Goal: Information Seeking & Learning: Learn about a topic

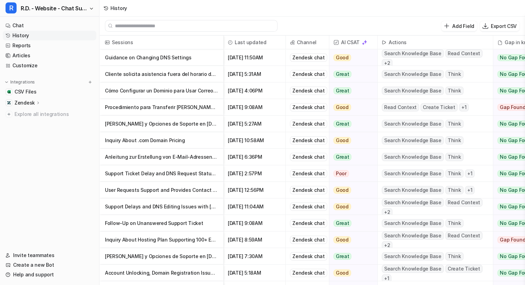
click at [9, 185] on nav "Chat History Reports Articles Customize Integrations CSV Files Zendesk Overview…" at bounding box center [49, 131] width 99 height 227
click at [12, 131] on nav "Chat History Reports Articles Customize Integrations CSV Files Zendesk Overview…" at bounding box center [49, 131] width 99 height 227
click at [45, 171] on nav "Chat History Reports Articles Customize Integrations CSV Files Zendesk Overview…" at bounding box center [49, 131] width 99 height 227
click at [172, 60] on p "Guidance on Changing DNS Settings" at bounding box center [161, 57] width 113 height 17
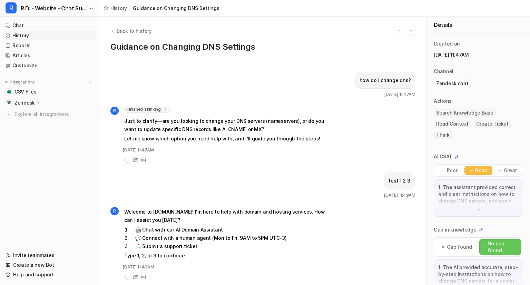
click at [23, 32] on link "History" at bounding box center [50, 36] width 94 height 10
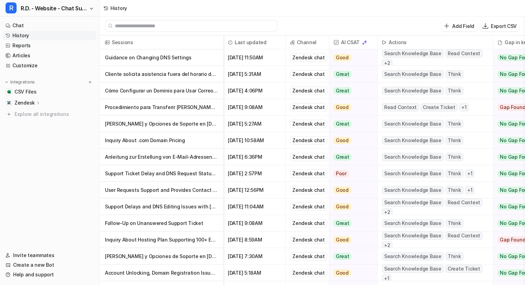
click at [148, 72] on p "Cliente solicita asistencia fuera del horario de atención" at bounding box center [161, 74] width 113 height 17
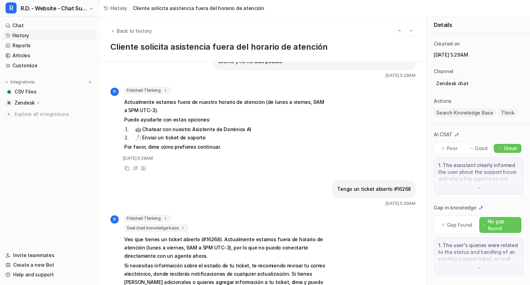
scroll to position [48, 0]
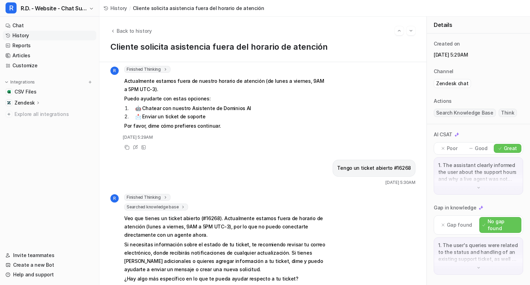
click at [402, 168] on p "Tengo un ticket abierto #16268" at bounding box center [374, 168] width 74 height 8
copy p "16268"
click at [303, 160] on div "Tengo un ticket abierto #16268 [DATE] 5:30AM" at bounding box center [262, 173] width 305 height 26
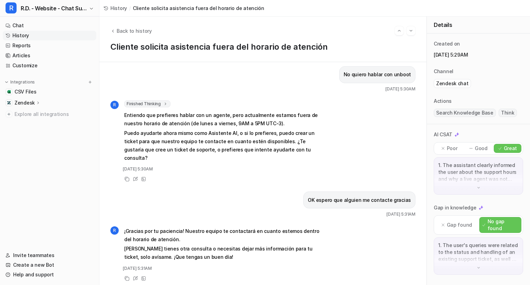
scroll to position [69, 0]
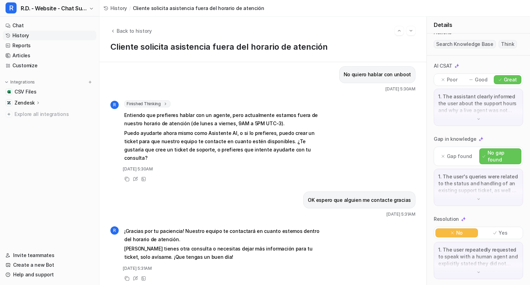
click at [476, 272] on img at bounding box center [478, 272] width 5 height 5
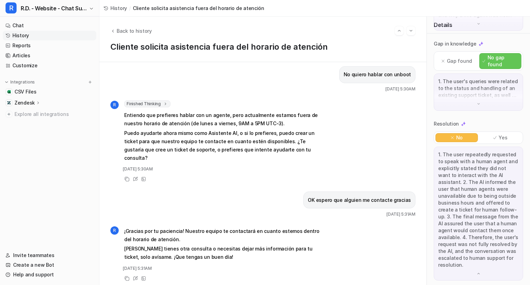
scroll to position [165, 0]
click at [135, 276] on icon at bounding box center [136, 277] width 3 height 3
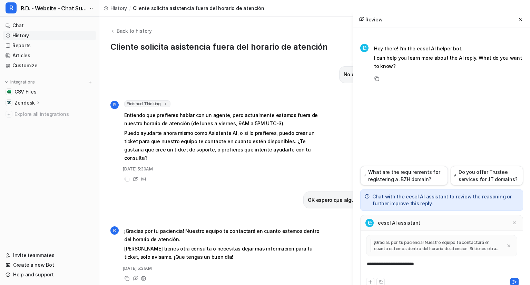
click at [407, 265] on div "**********" at bounding box center [441, 269] width 159 height 16
click at [432, 264] on div "**********" at bounding box center [441, 269] width 159 height 16
drag, startPoint x: 437, startPoint y: 264, endPoint x: 346, endPoint y: 267, distance: 90.8
click at [346, 267] on div "Back to history Cliente solicita asistencia fuera del horario de atención Buena…" at bounding box center [314, 151] width 431 height 268
drag, startPoint x: 450, startPoint y: 270, endPoint x: 325, endPoint y: 259, distance: 125.8
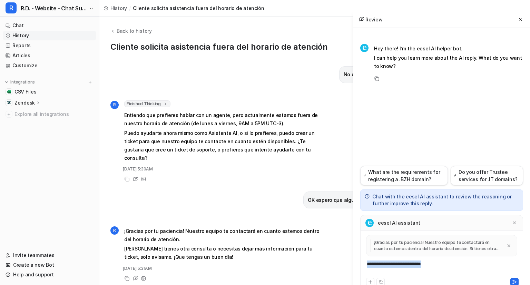
click at [325, 259] on div "Back to history Cliente solicita asistencia fuera del horario de atención Buena…" at bounding box center [314, 151] width 431 height 268
click at [512, 224] on div at bounding box center [514, 222] width 7 height 7
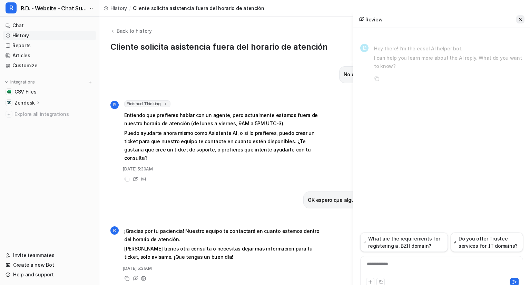
click at [521, 20] on icon at bounding box center [520, 19] width 3 height 3
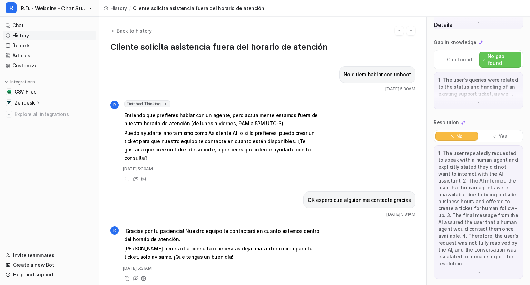
click at [24, 33] on link "History" at bounding box center [50, 36] width 94 height 10
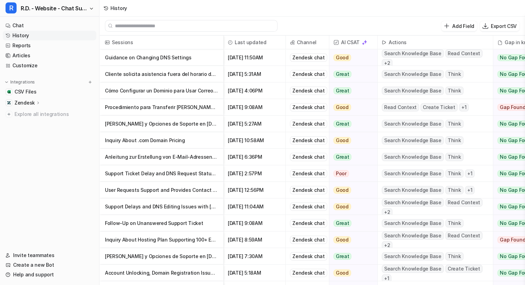
click at [199, 105] on p "Procedimiento para Transferir [PERSON_NAME] entre Cuentas en [DOMAIN_NAME]" at bounding box center [161, 107] width 113 height 17
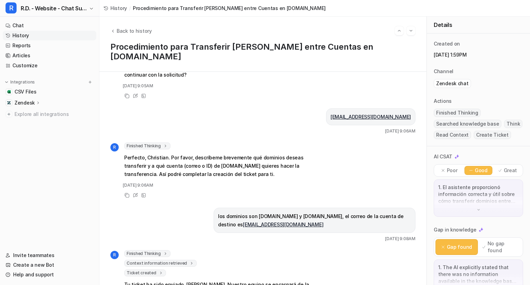
scroll to position [412, 0]
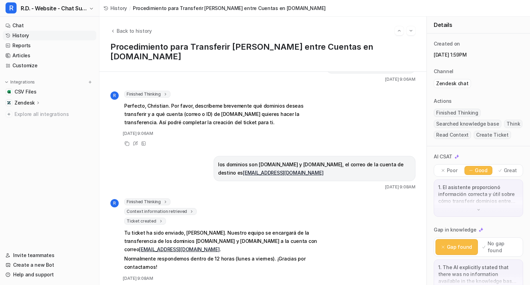
click at [37, 39] on link "History" at bounding box center [50, 36] width 94 height 10
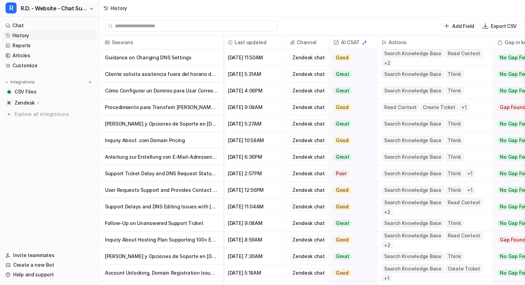
click at [171, 139] on p "Inquiry About .com Domain Pricing" at bounding box center [161, 140] width 113 height 17
